Goal: Download file/media

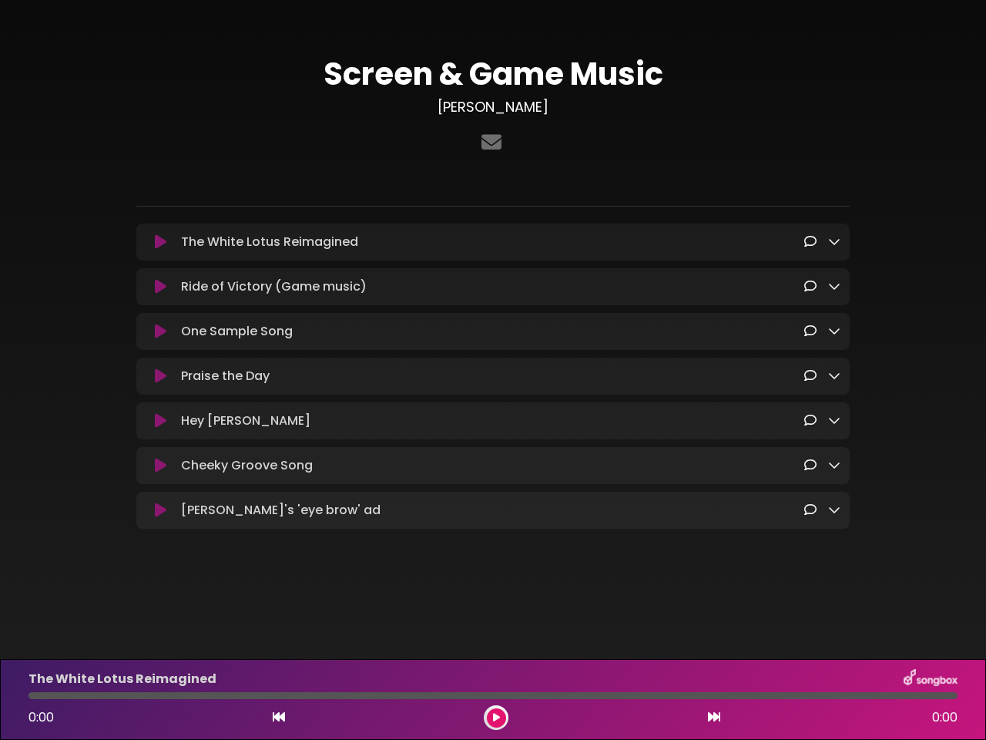
click at [160, 243] on icon at bounding box center [161, 241] width 12 height 15
click at [834, 242] on icon at bounding box center [834, 241] width 12 height 12
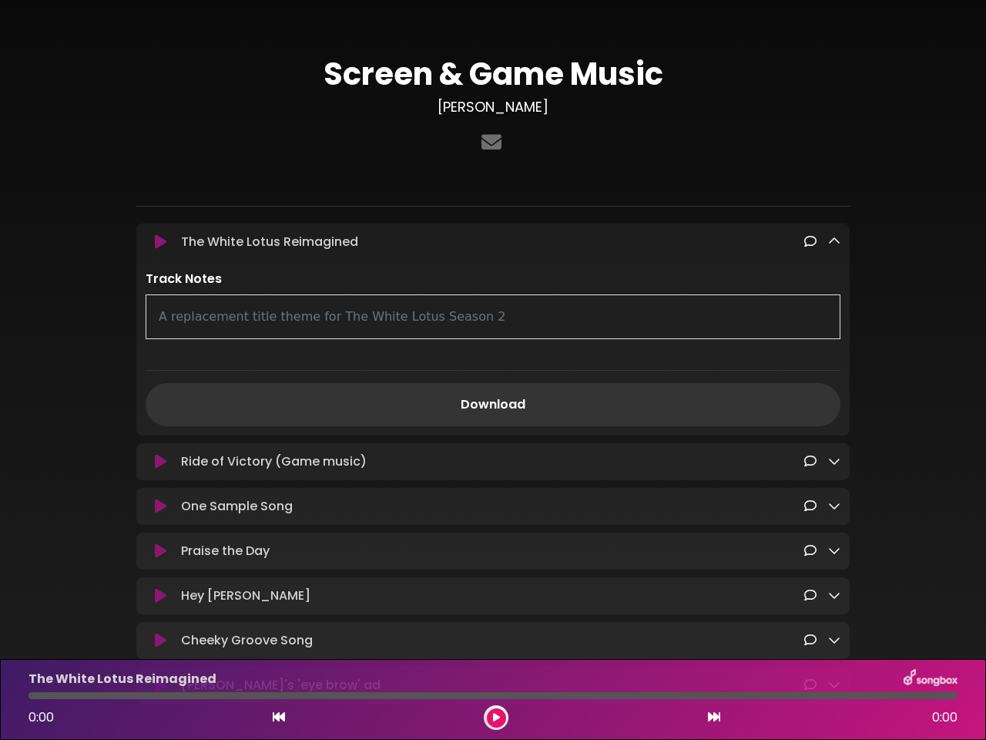
click at [160, 443] on div "Ride of Victory (Game music) Loading Track... Name" at bounding box center [492, 461] width 713 height 37
click at [834, 287] on p "Track Notes" at bounding box center [493, 279] width 695 height 18
click at [160, 334] on div "A replacement title theme for The White Lotus Season 2" at bounding box center [493, 316] width 695 height 45
click at [834, 333] on div "A replacement title theme for The White Lotus Season 2" at bounding box center [493, 316] width 695 height 45
click at [160, 379] on div "Track Notes A replacement title theme for The White Lotus Season 2 Download" at bounding box center [492, 348] width 713 height 156
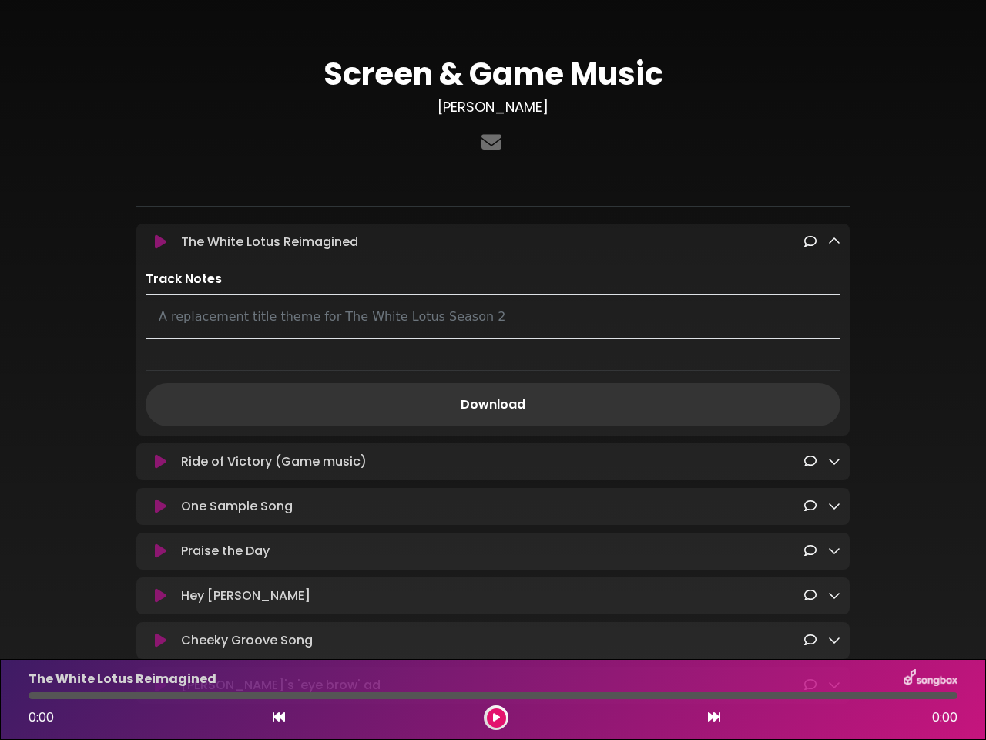
click at [834, 378] on div "Track Notes A replacement title theme for The White Lotus Season 2 Download" at bounding box center [492, 348] width 713 height 156
click at [160, 425] on link "Download" at bounding box center [493, 404] width 695 height 43
click at [834, 424] on link "Download" at bounding box center [493, 404] width 695 height 43
